Goal: Task Accomplishment & Management: Complete application form

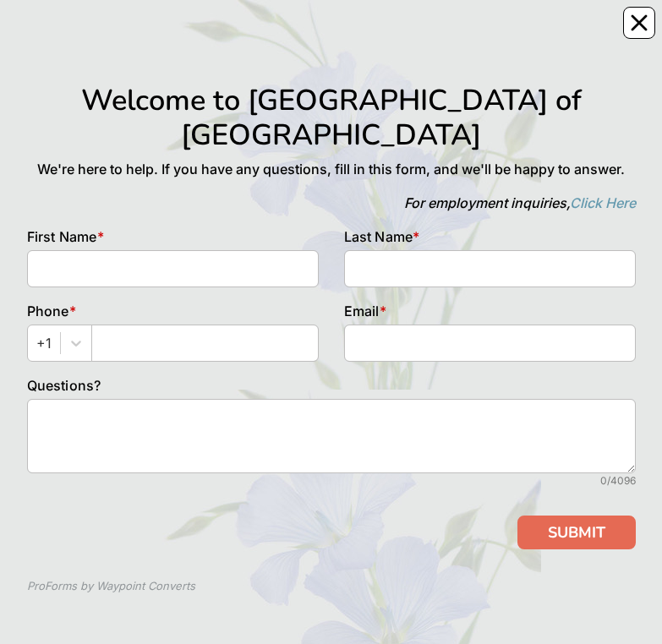
click at [641, 37] on button "Close" at bounding box center [639, 23] width 32 height 32
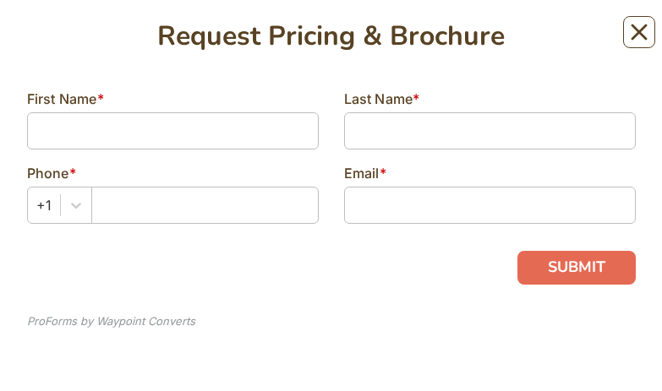
scroll to position [105, 0]
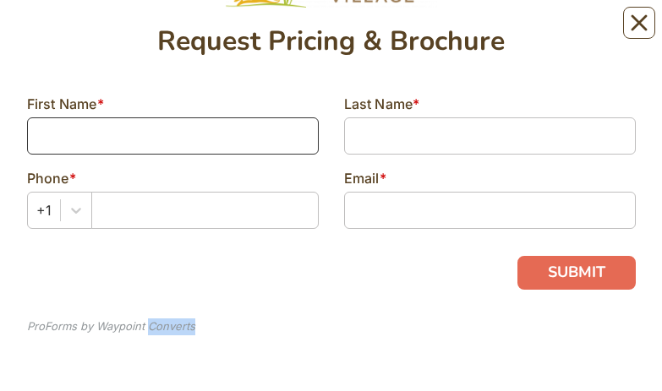
click at [141, 33] on input at bounding box center [173, 136] width 292 height 37
type input "Colin"
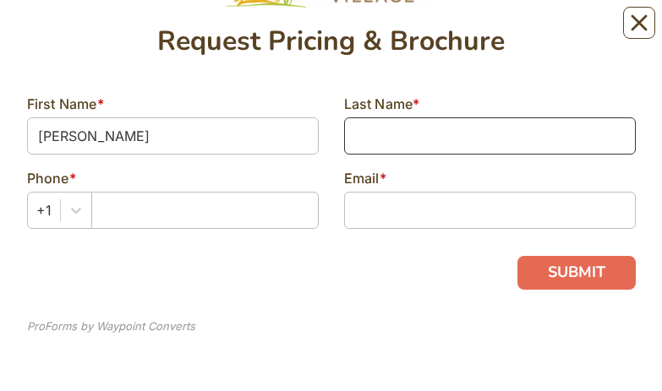
click at [389, 33] on input at bounding box center [490, 136] width 292 height 37
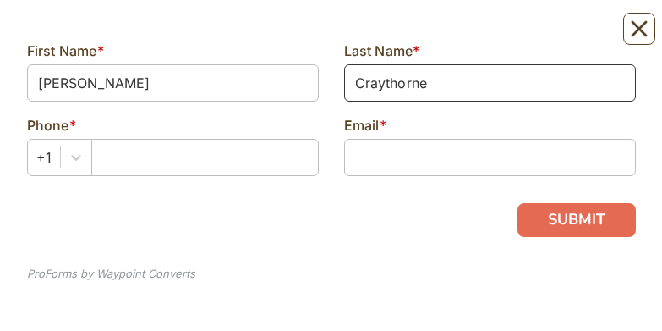
scroll to position [166, 0]
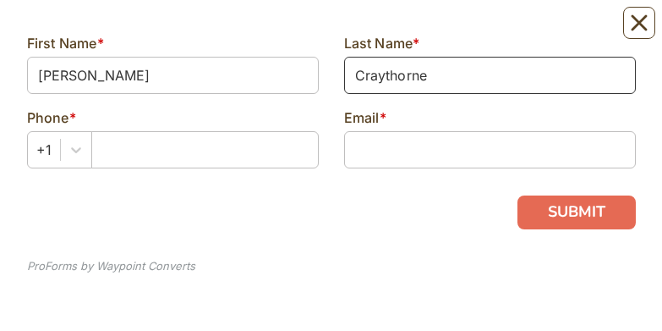
type input "Craythorne"
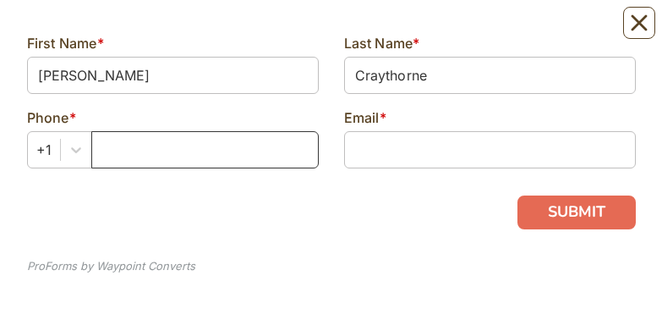
click at [129, 33] on input "text" at bounding box center [204, 149] width 227 height 37
type input "5613515432"
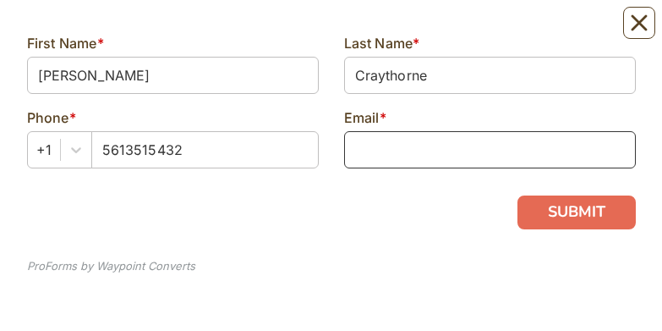
click at [362, 33] on input at bounding box center [490, 149] width 292 height 37
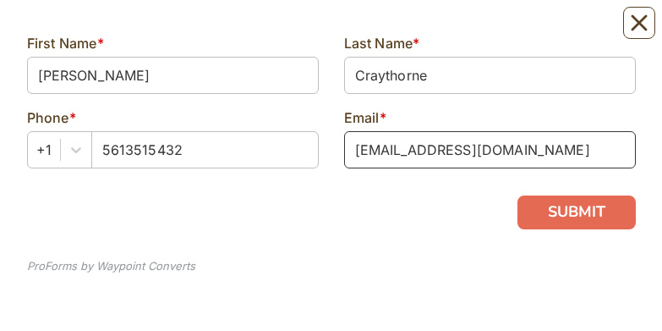
type input "Ccraythorne@mac.com"
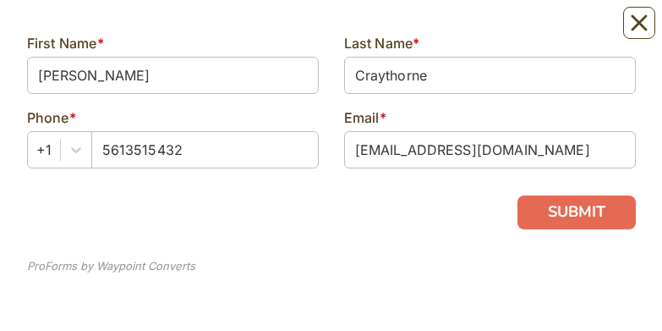
click at [562, 33] on button "SUBMIT" at bounding box center [576, 212] width 118 height 34
